Goal: Answer question/provide support: Share knowledge or assist other users

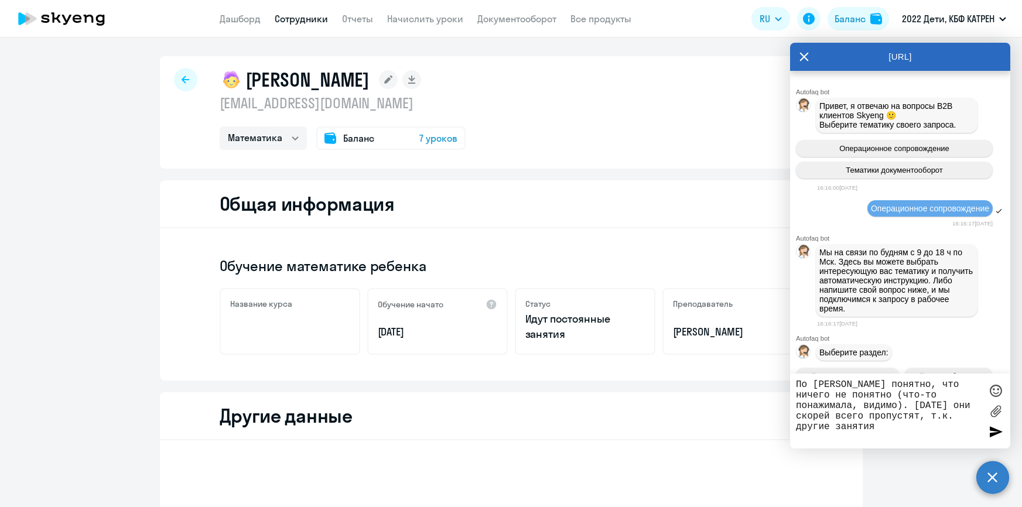
select select "math"
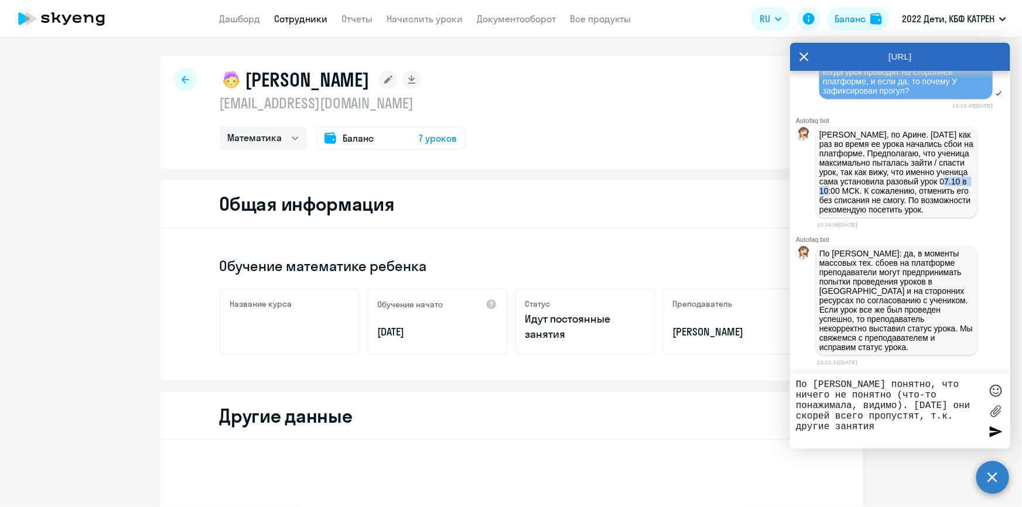
click at [299, 21] on link "Сотрудники" at bounding box center [301, 19] width 53 height 12
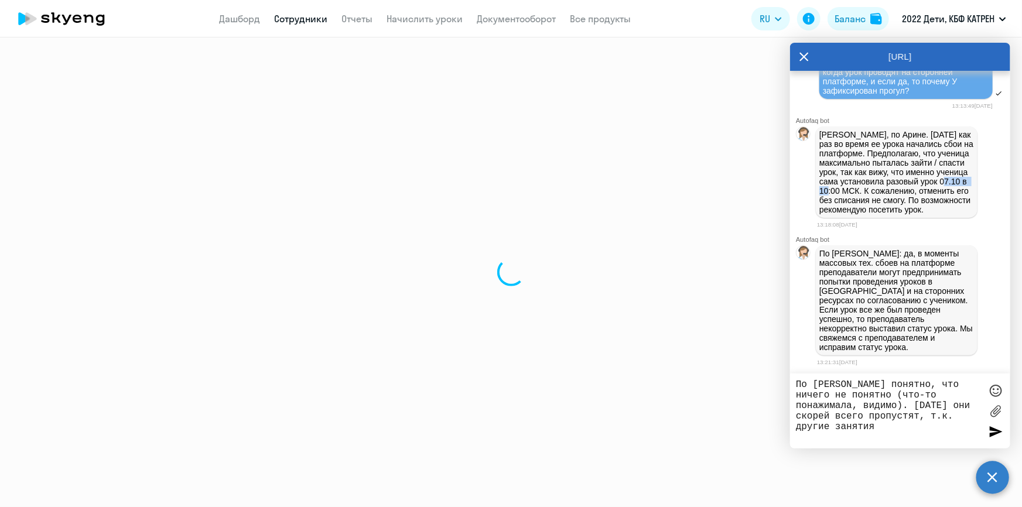
select select "30"
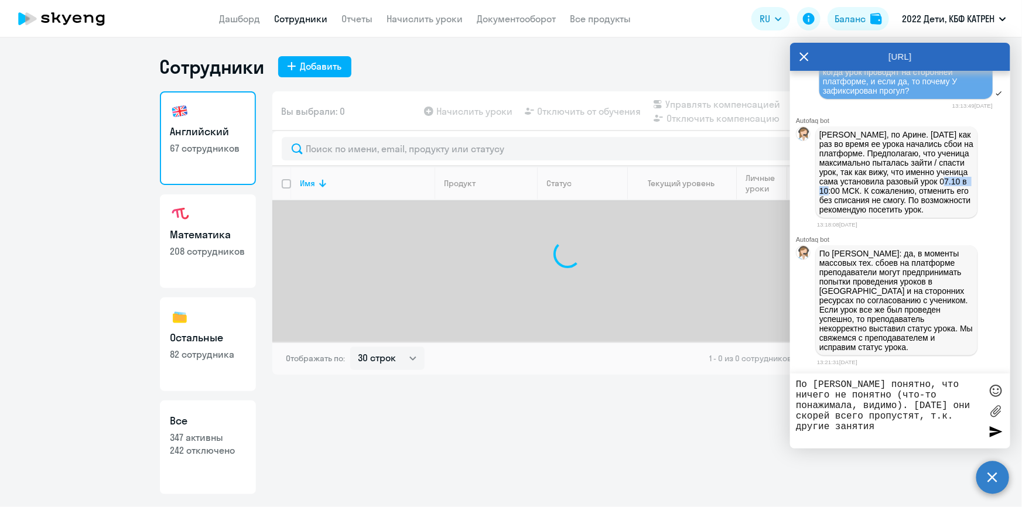
click at [224, 453] on p "242 отключено" at bounding box center [207, 450] width 75 height 13
select select "30"
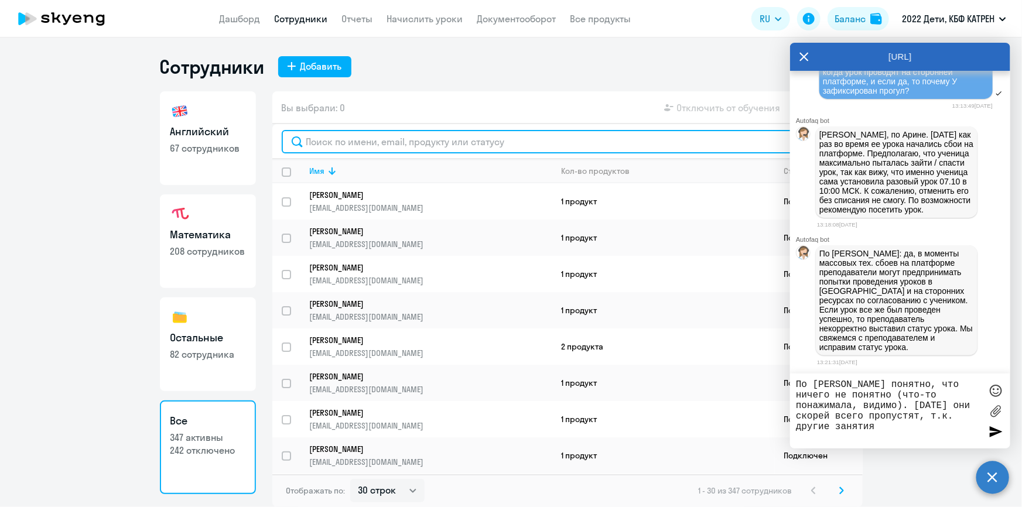
click at [390, 139] on input "text" at bounding box center [568, 141] width 572 height 23
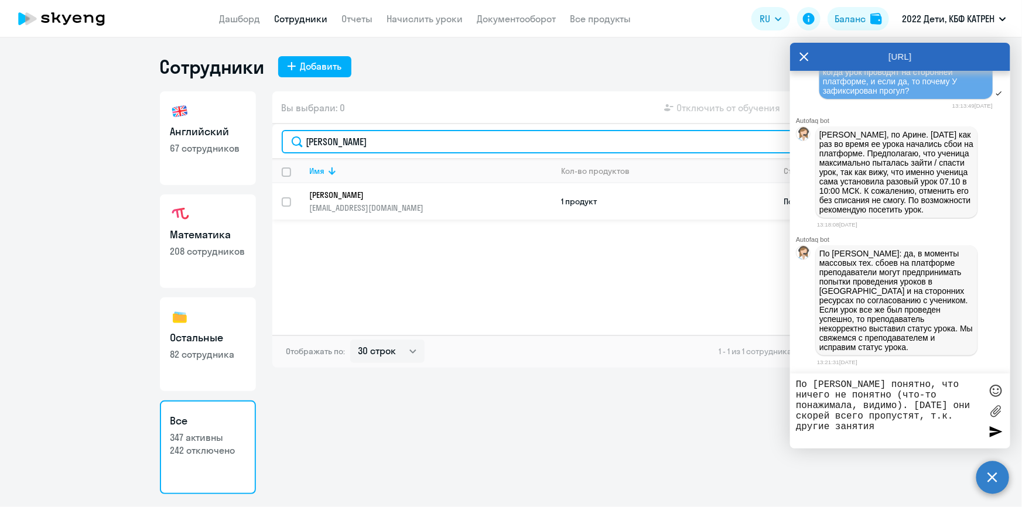
type input "[PERSON_NAME]"
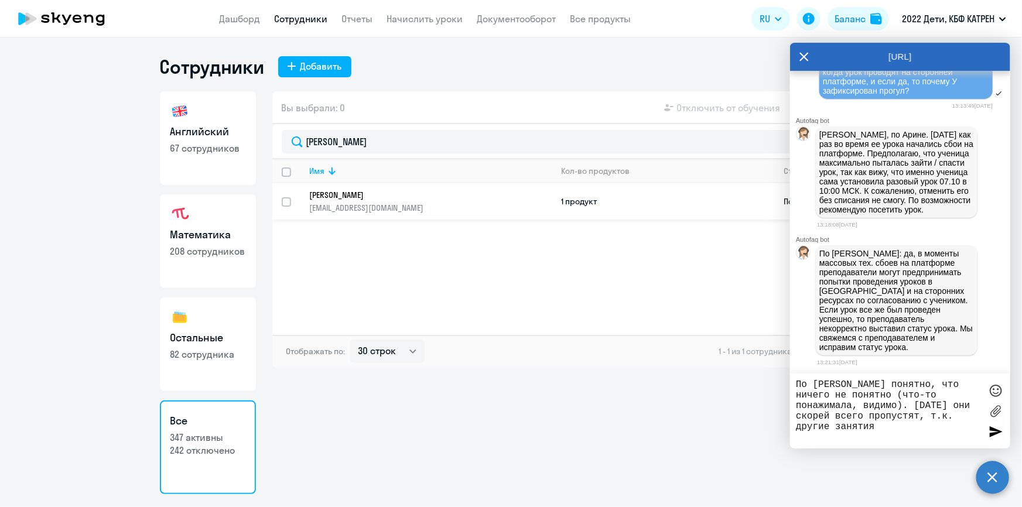
click at [366, 194] on p "[PERSON_NAME]" at bounding box center [423, 195] width 226 height 11
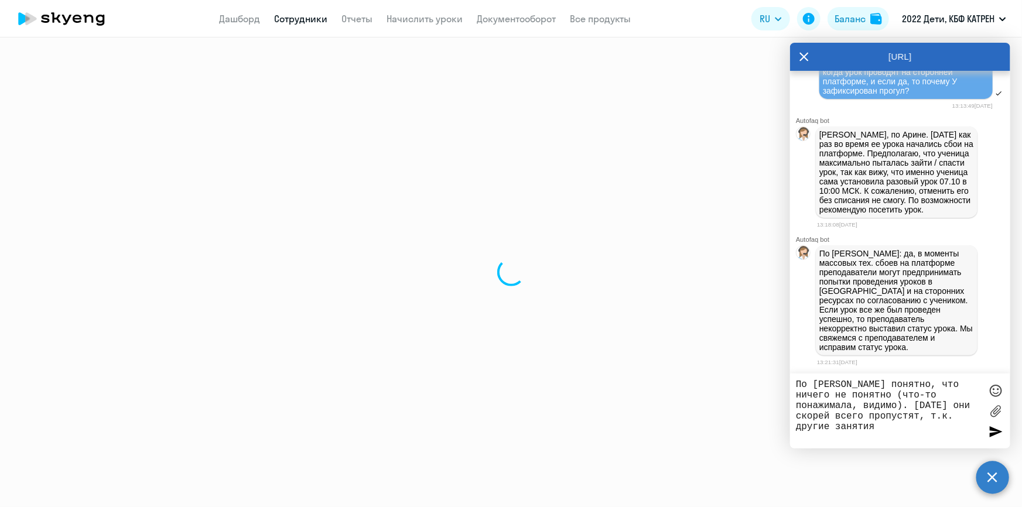
select select "others"
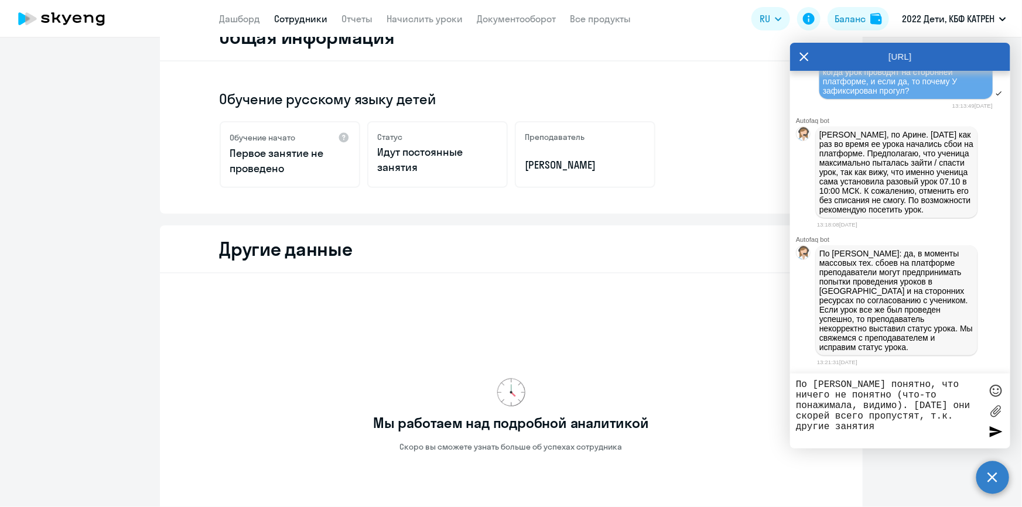
scroll to position [310, 0]
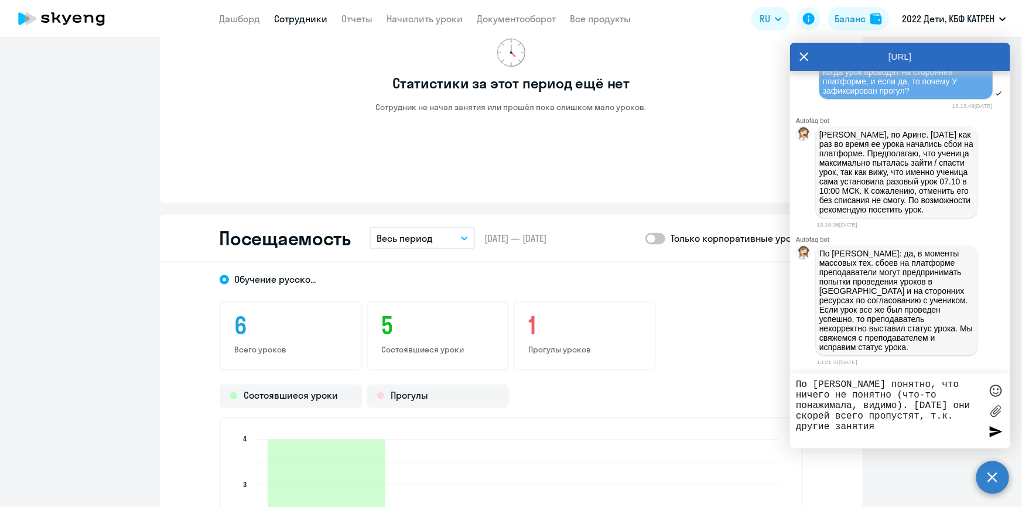
scroll to position [1056, 0]
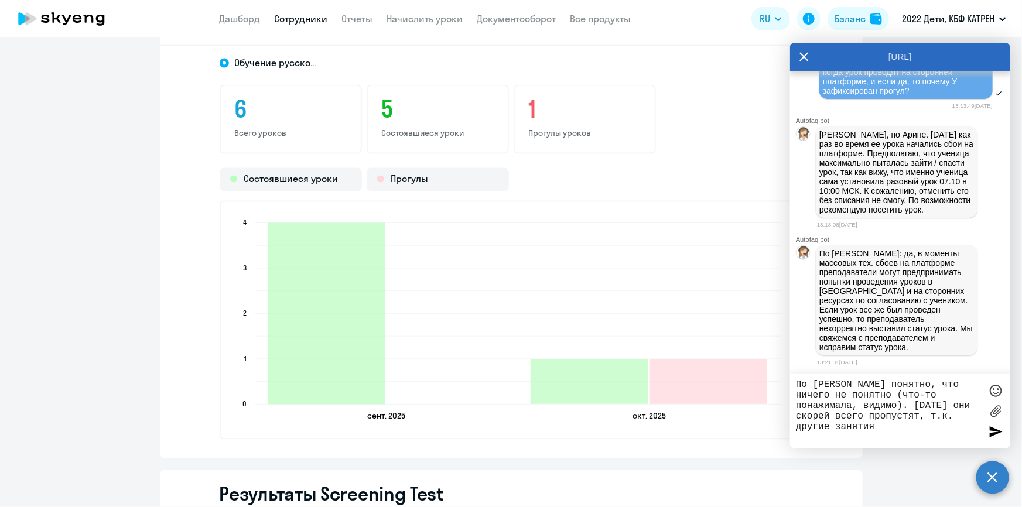
click at [289, 17] on link "Сотрудники" at bounding box center [301, 19] width 53 height 12
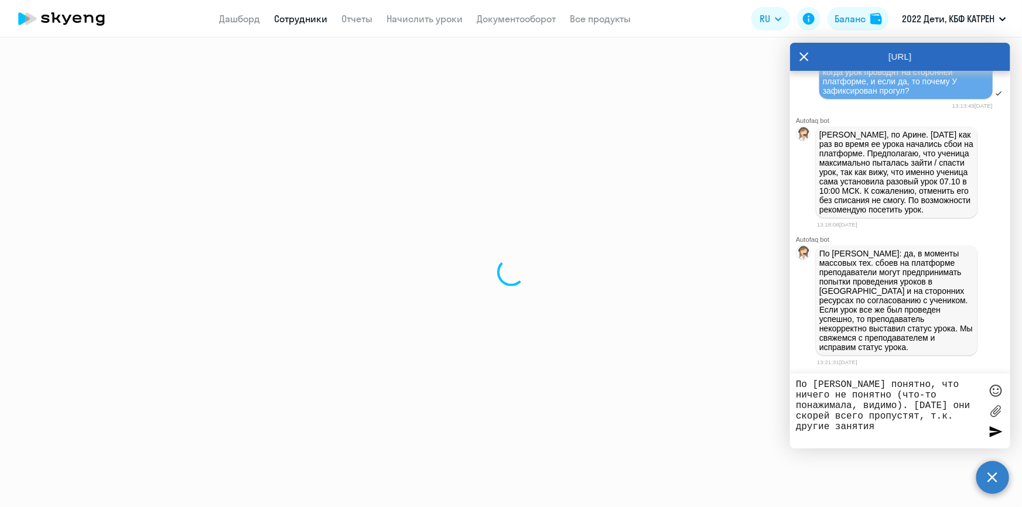
select select "30"
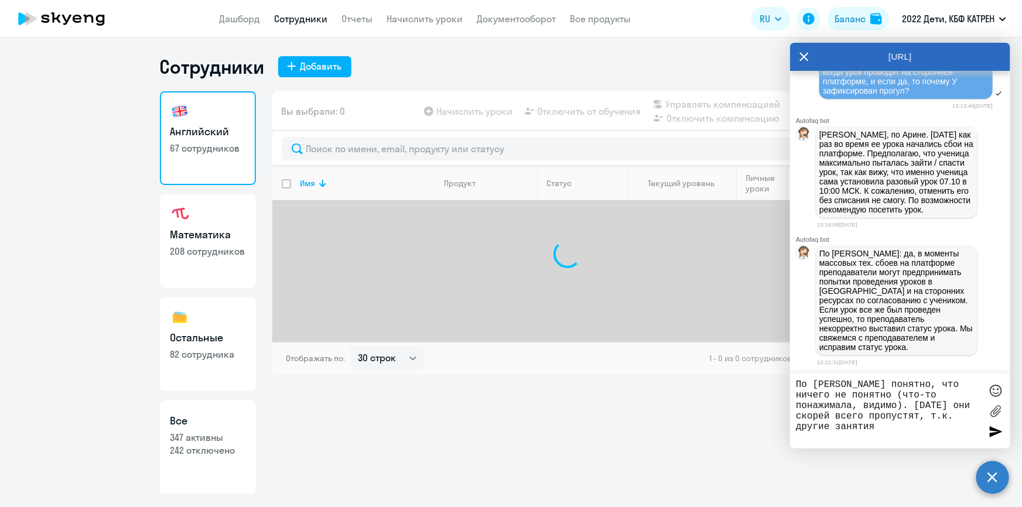
drag, startPoint x: 214, startPoint y: 438, endPoint x: 257, endPoint y: 365, distance: 84.3
click at [215, 437] on p "347 активны" at bounding box center [207, 437] width 75 height 13
select select "30"
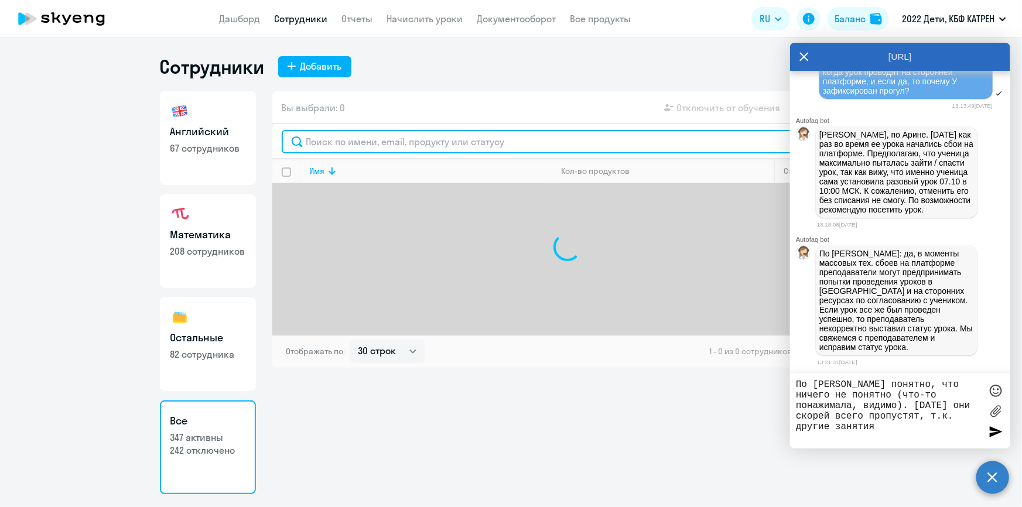
click at [353, 142] on input "text" at bounding box center [568, 141] width 572 height 23
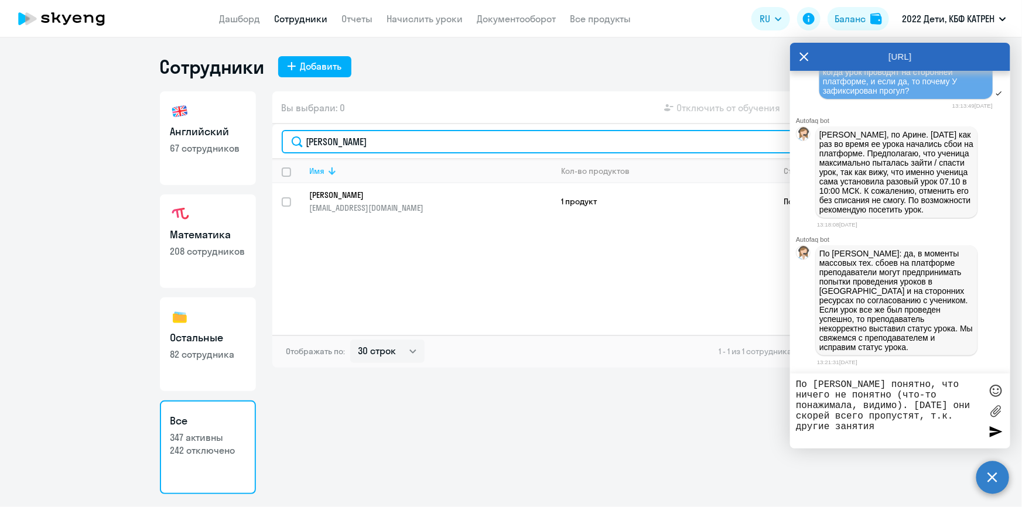
type input "[PERSON_NAME]"
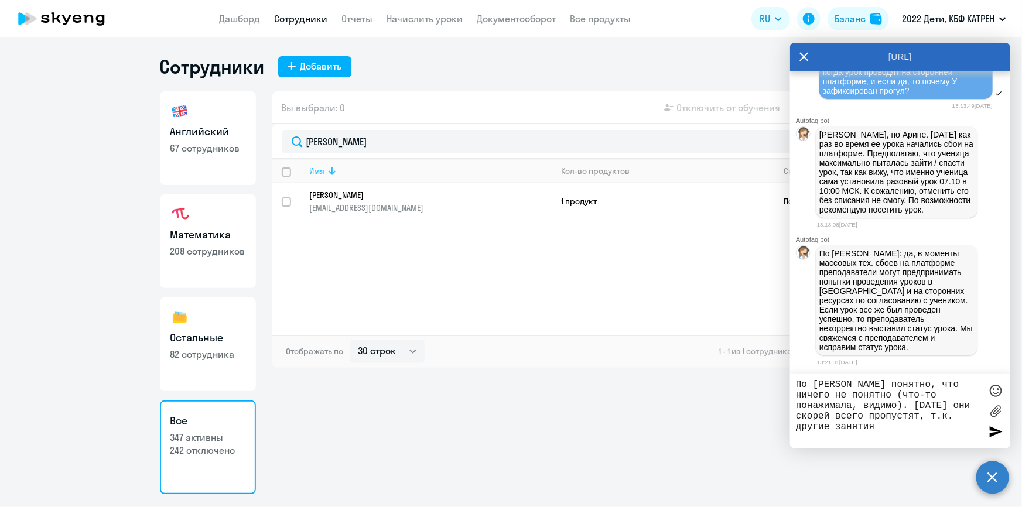
click at [349, 181] on th "Имя" at bounding box center [427, 171] width 252 height 24
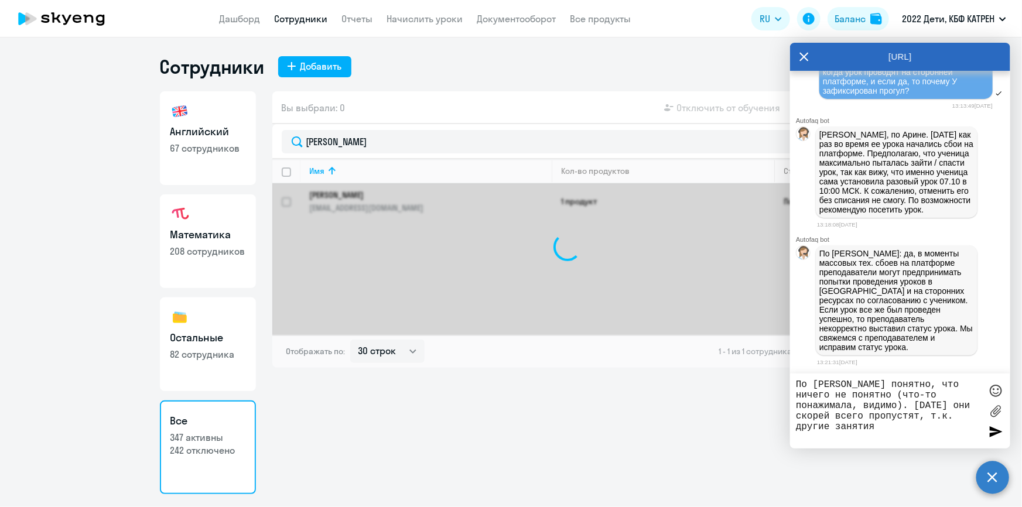
click at [356, 200] on div at bounding box center [567, 247] width 590 height 176
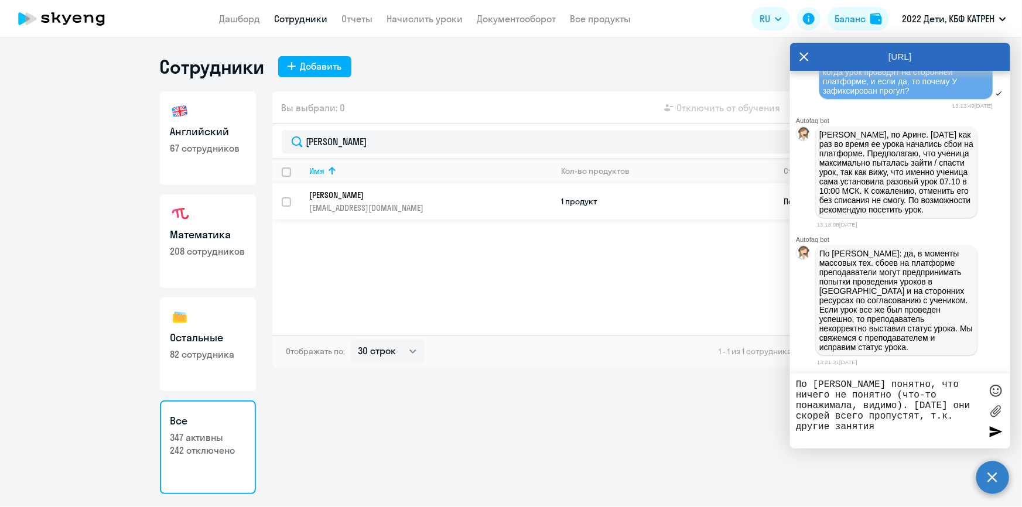
click at [335, 200] on link "[PERSON_NAME] [EMAIL_ADDRESS][DOMAIN_NAME]" at bounding box center [431, 201] width 242 height 23
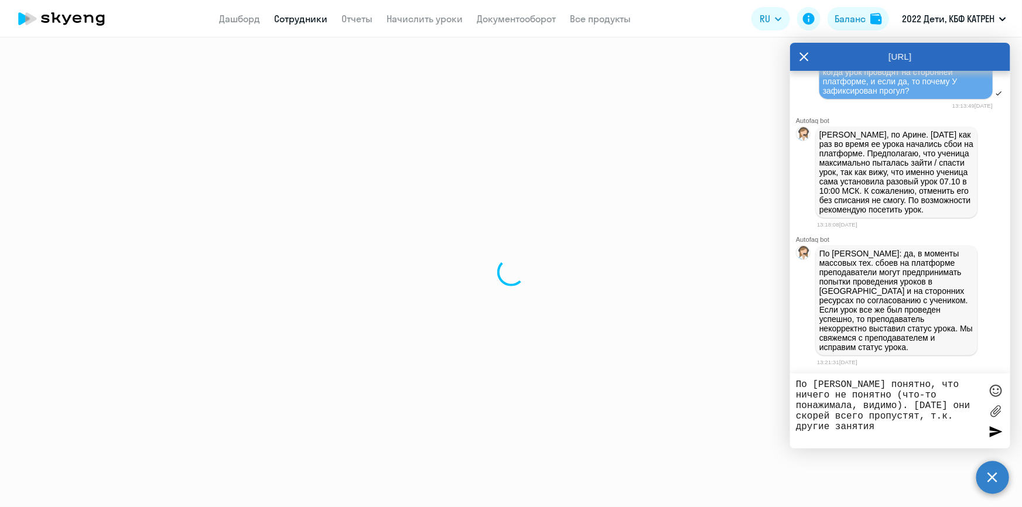
select select "english"
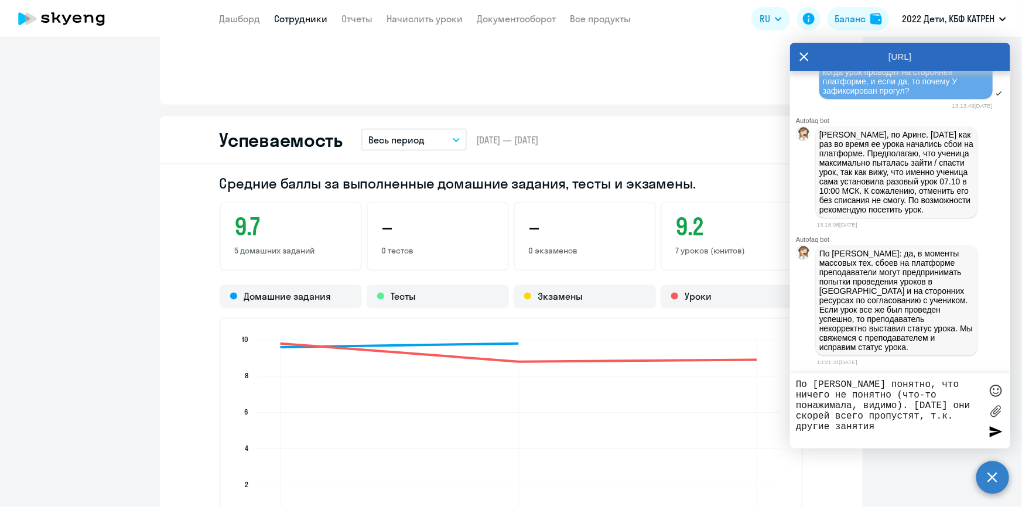
scroll to position [1172, 0]
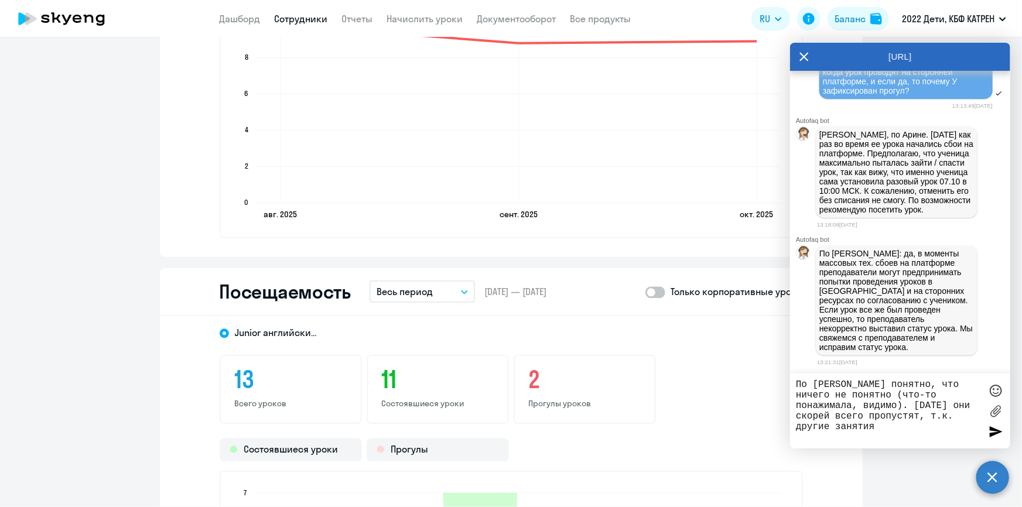
click at [533, 381] on h3 "2" at bounding box center [585, 380] width 112 height 28
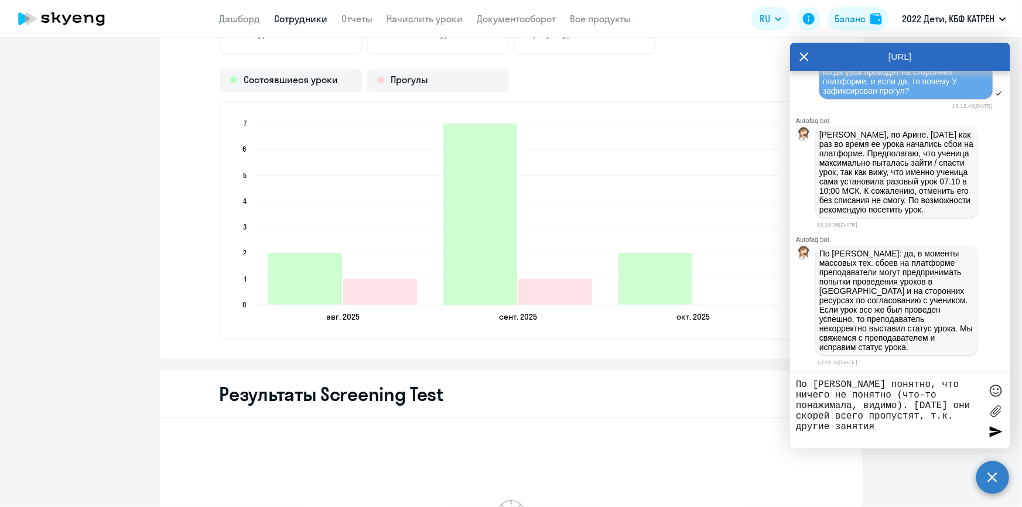
scroll to position [1544, 0]
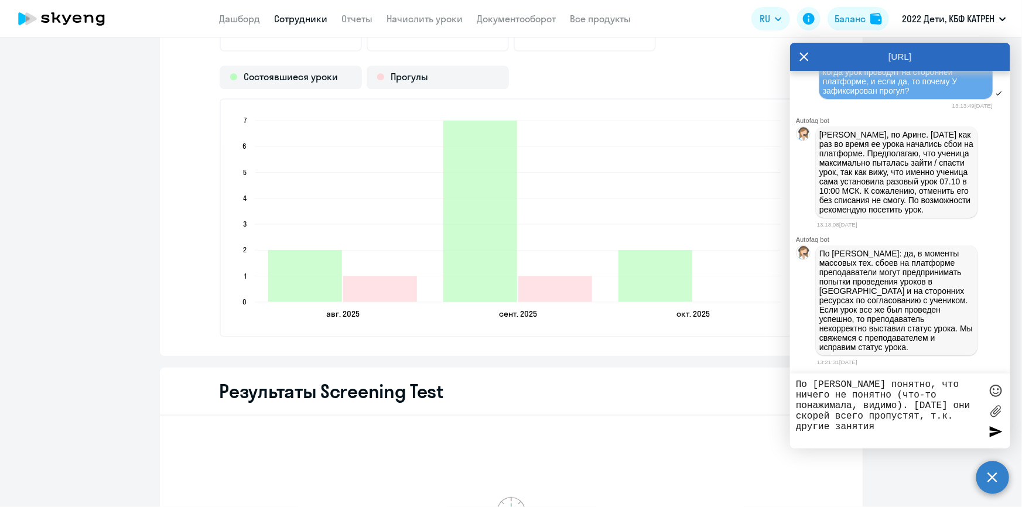
click at [863, 430] on textarea "По [PERSON_NAME] понятно, что ничего не понятно (что-то понажимала, видимо). [D…" at bounding box center [888, 411] width 185 height 63
drag, startPoint x: 916, startPoint y: 404, endPoint x: 879, endPoint y: 418, distance: 40.0
click at [879, 418] on textarea "По [PERSON_NAME] понятно, что ничего не понятно (что-то понажимала, видимо). [D…" at bounding box center [888, 411] width 185 height 63
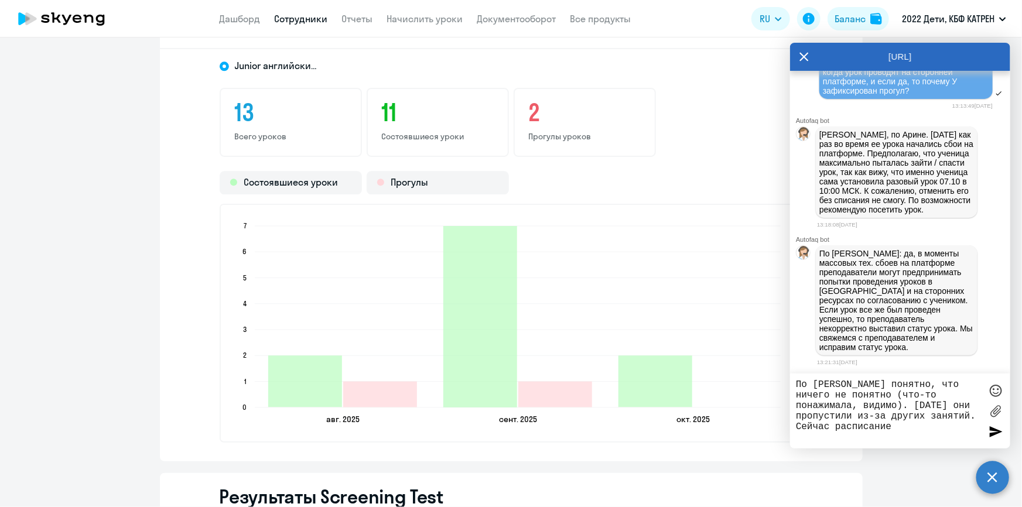
scroll to position [1438, 0]
click at [949, 425] on textarea "По [PERSON_NAME] понятно, что ничего не понятно (что-то понажимала, видимо). [D…" at bounding box center [888, 411] width 185 height 64
click at [876, 438] on textarea "По [PERSON_NAME] понятно, что ничего не понятно (что-то понажимала, видимо). [D…" at bounding box center [888, 411] width 185 height 64
type textarea "По [PERSON_NAME] понятно, что ничего не понятно (что-то понажимала, видимо). [D…"
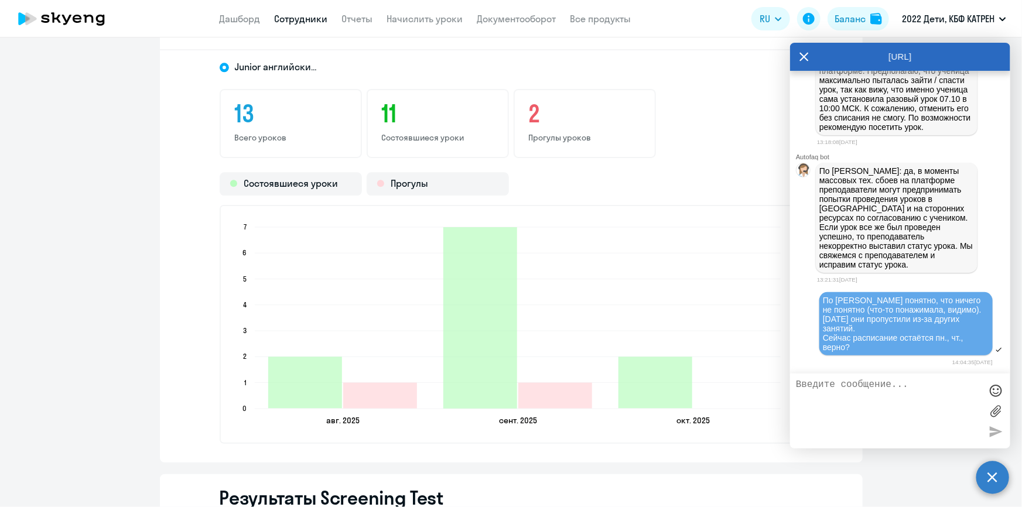
scroll to position [51123, 0]
click at [844, 385] on textarea at bounding box center [888, 411] width 185 height 63
click at [848, 397] on textarea at bounding box center [888, 411] width 185 height 63
click at [870, 390] on textarea at bounding box center [888, 411] width 185 height 63
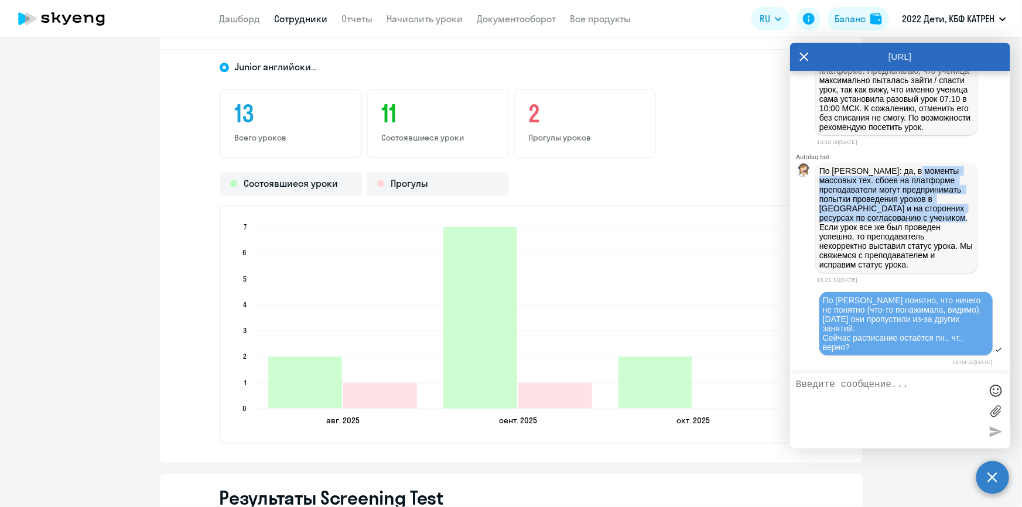
drag, startPoint x: 917, startPoint y: 169, endPoint x: 862, endPoint y: 221, distance: 76.7
click at [862, 221] on p "По [PERSON_NAME]: да, в моменты массовых тех. сбоев на платформе преподаватели …" at bounding box center [897, 217] width 155 height 103
copy p "да, в моменты массовых тех. сбоев на платформе преподаватели могут предпринимат…"
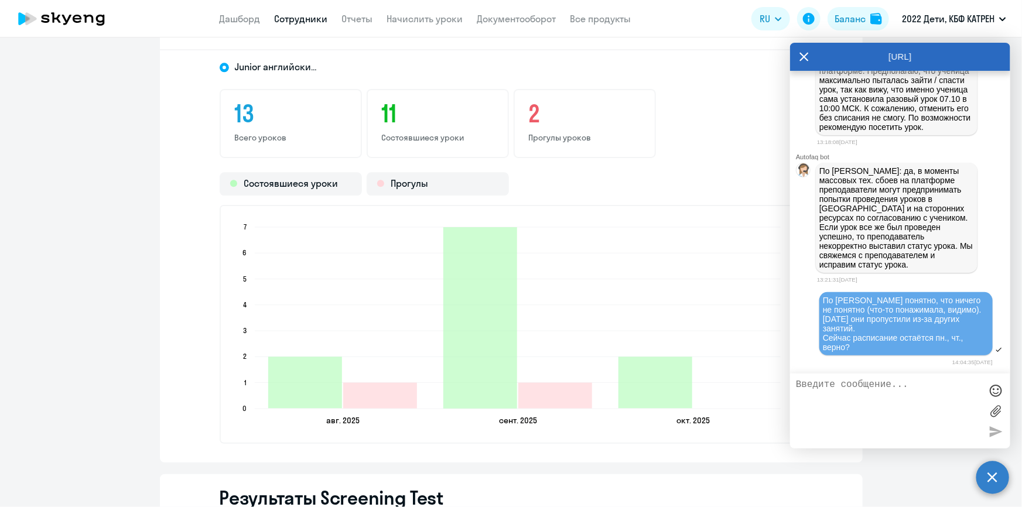
click at [873, 245] on p "По [PERSON_NAME]: да, в моменты массовых тех. сбоев на платформе преподаватели …" at bounding box center [897, 217] width 155 height 103
drag, startPoint x: 866, startPoint y: 223, endPoint x: 648, endPoint y: 5, distance: 308.6
click at [955, 240] on p "По [PERSON_NAME]: да, в моменты массовых тех. сбоев на платформе преподаватели …" at bounding box center [897, 217] width 155 height 103
copy p "Если урок все же был проведен успешно, то преподаватель некорректно выставил ст…"
click at [883, 245] on p "По [PERSON_NAME]: да, в моменты массовых тех. сбоев на платформе преподаватели …" at bounding box center [897, 217] width 155 height 103
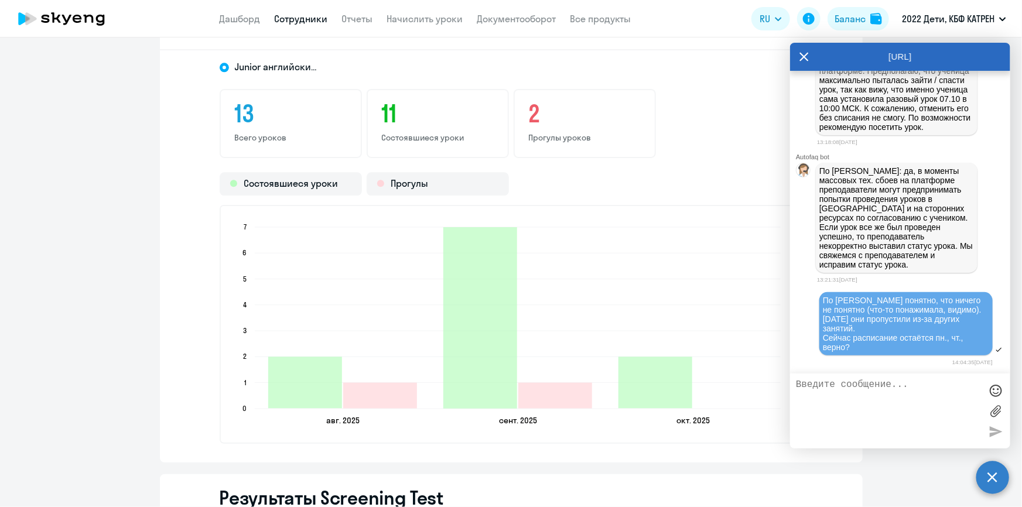
click at [893, 333] on span "По [PERSON_NAME] понятно, что ничего не понятно (что-то понажимала, видимо). [D…" at bounding box center [903, 324] width 161 height 56
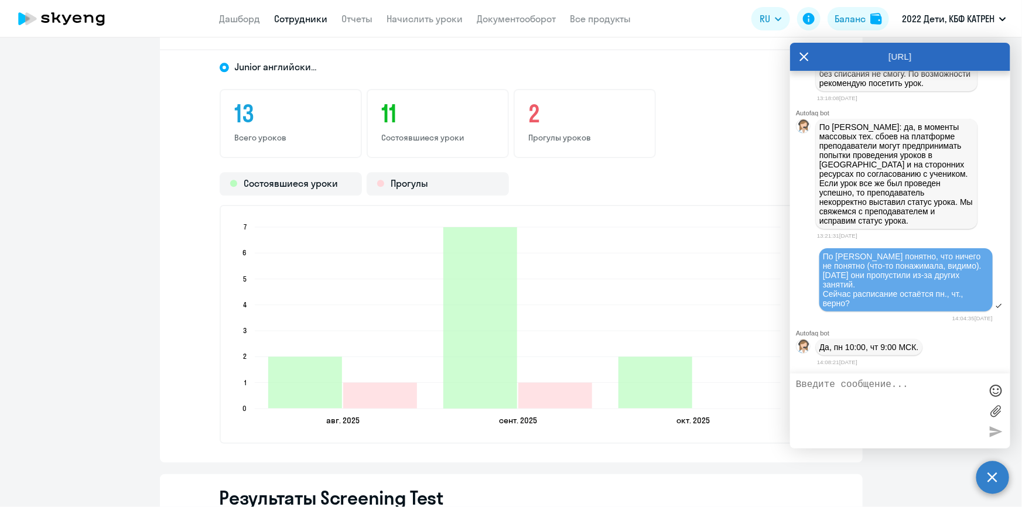
scroll to position [51168, 0]
drag, startPoint x: 915, startPoint y: 350, endPoint x: 834, endPoint y: 351, distance: 80.8
click at [834, 351] on p "Да, пн 10:00, чт 9:00 МСК." at bounding box center [870, 347] width 100 height 9
copy p "пн 10:00, чт 9:00 МСК"
click at [958, 342] on div "Да, пн 10:00, чт 9:00 МСК." at bounding box center [900, 347] width 220 height 21
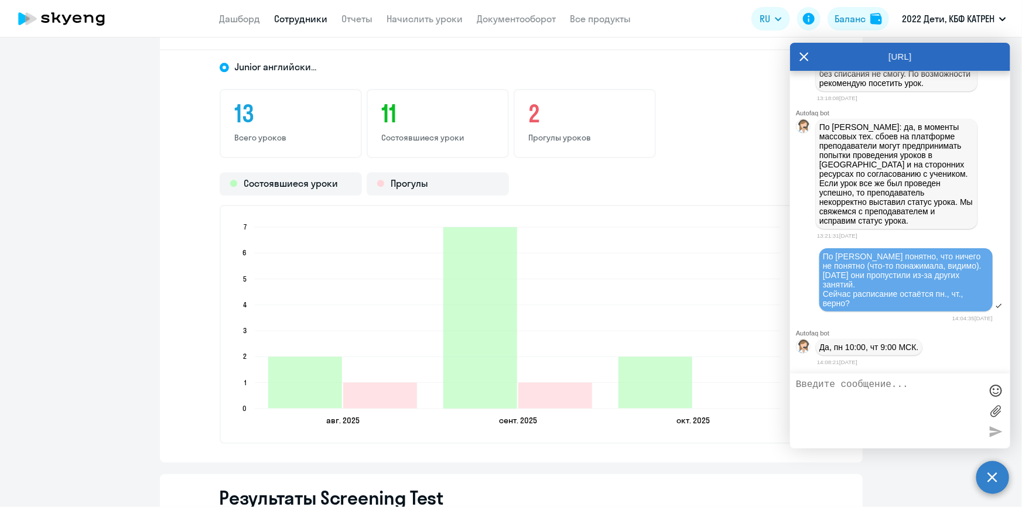
click at [844, 406] on textarea at bounding box center [888, 411] width 185 height 63
type textarea "По Кудрявцевой принято"
click at [1000, 392] on div at bounding box center [996, 391] width 18 height 18
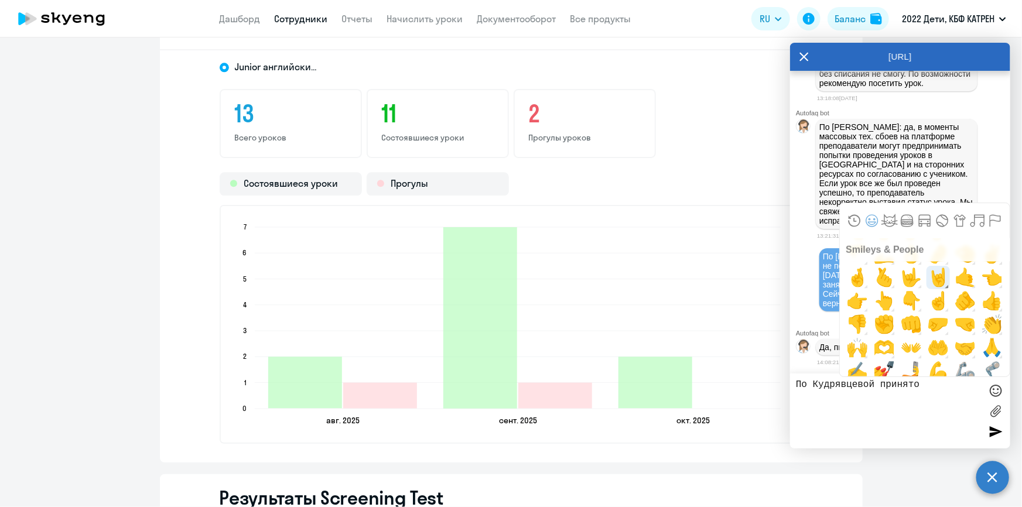
scroll to position [745, 0]
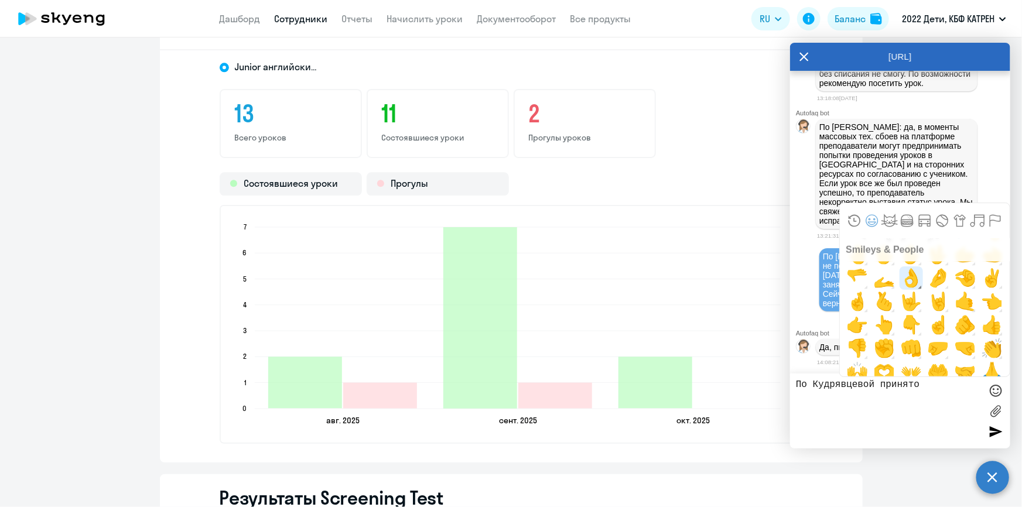
click at [912, 282] on span "👌" at bounding box center [912, 278] width 28 height 23
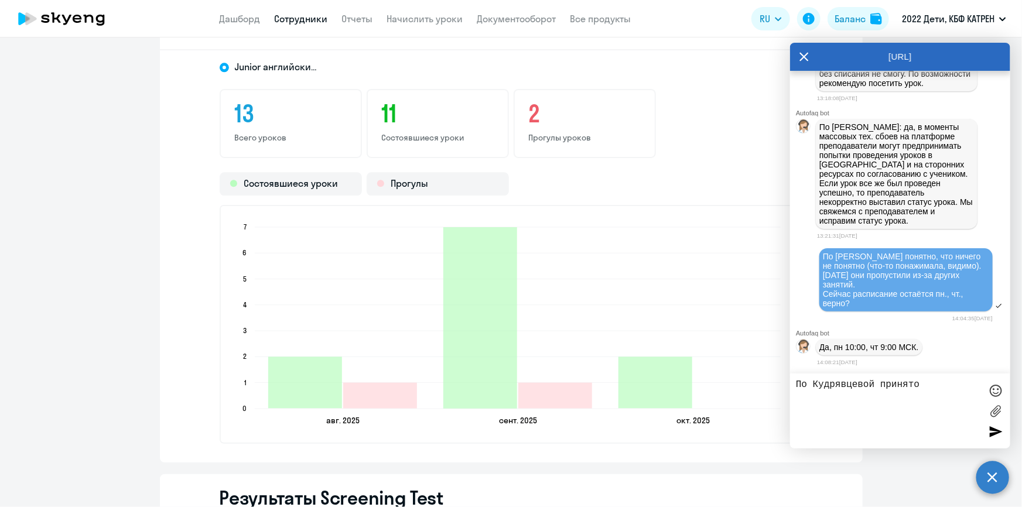
click at [999, 432] on div at bounding box center [996, 432] width 18 height 18
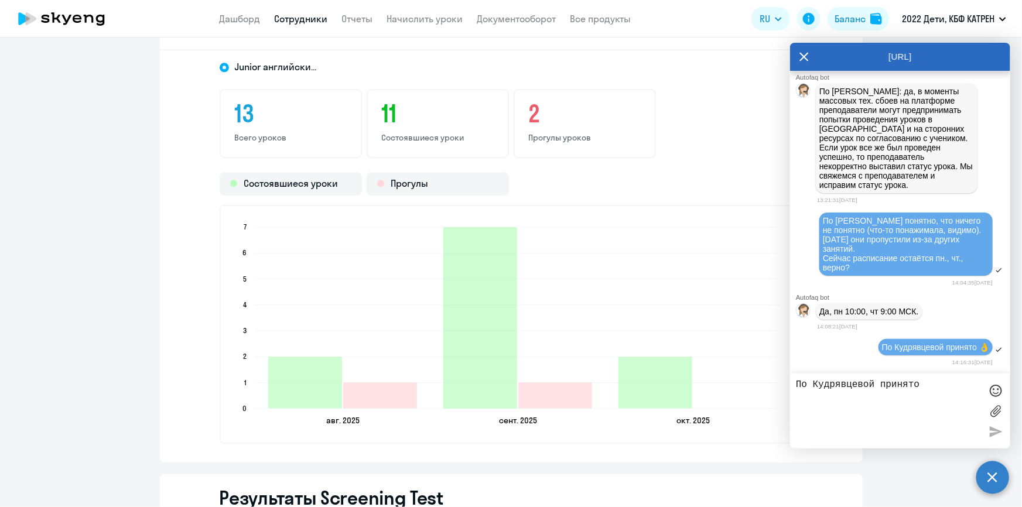
scroll to position [51205, 0]
click at [892, 388] on textarea "По Кудрявцевой принято" at bounding box center [888, 411] width 185 height 63
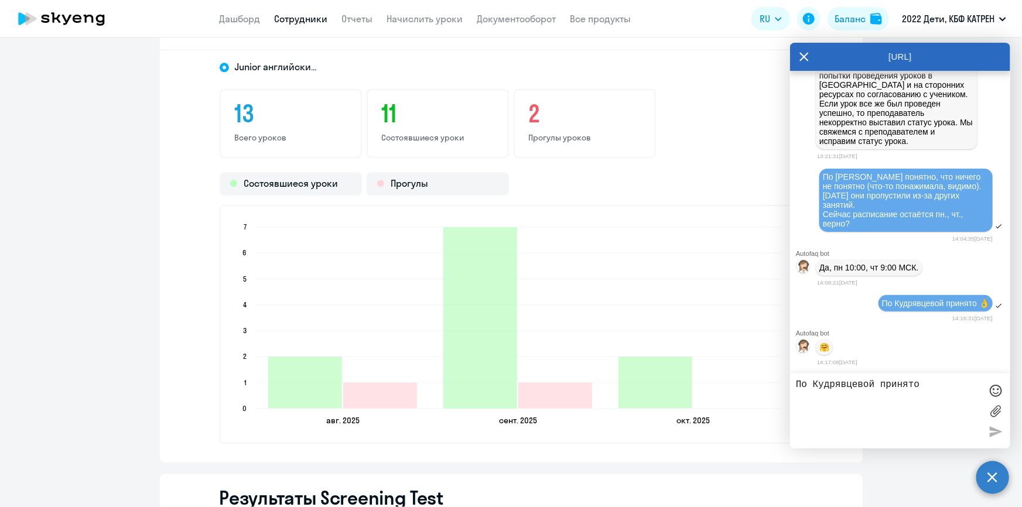
scroll to position [51252, 0]
drag, startPoint x: 234, startPoint y: 12, endPoint x: 243, endPoint y: 14, distance: 9.7
click at [234, 13] on link "Дашборд" at bounding box center [240, 19] width 41 height 12
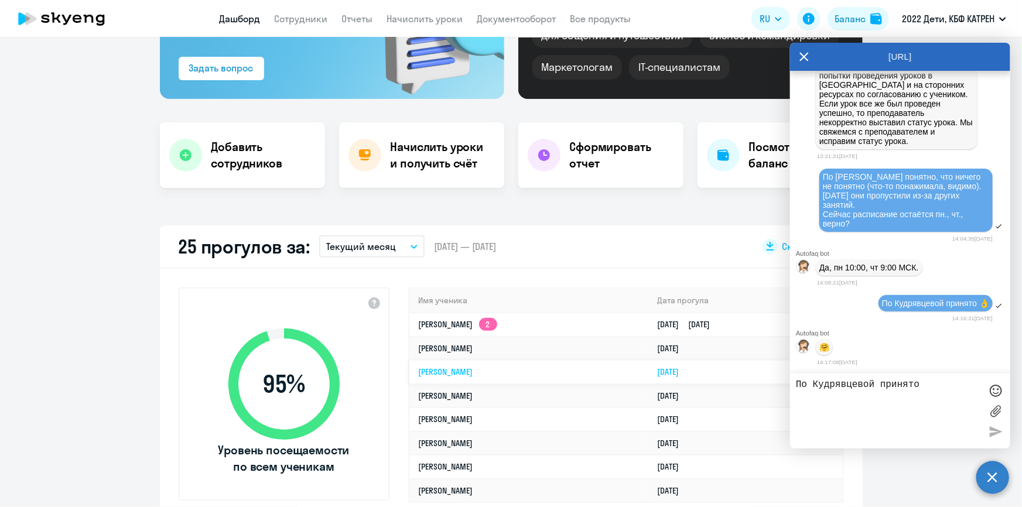
scroll to position [276, 0]
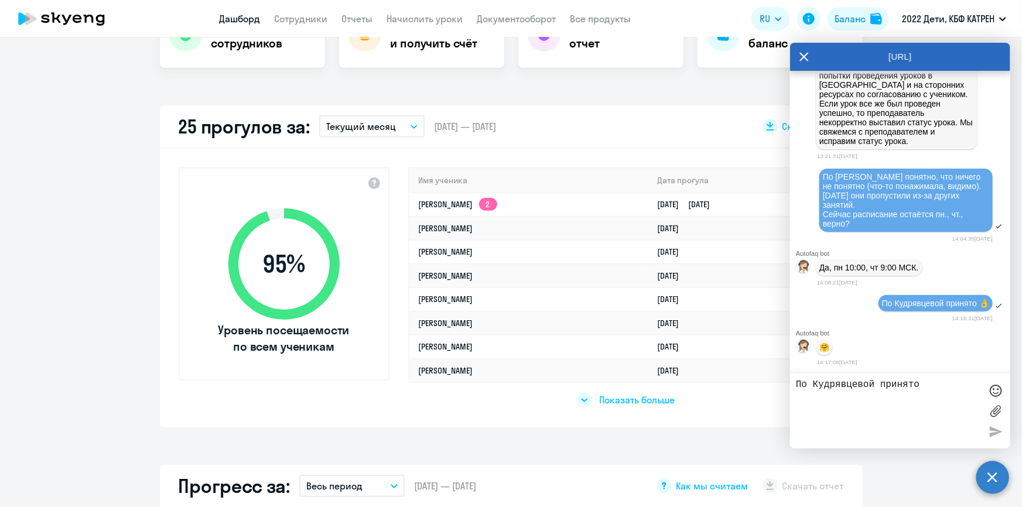
select select "30"
